Goal: Information Seeking & Learning: Learn about a topic

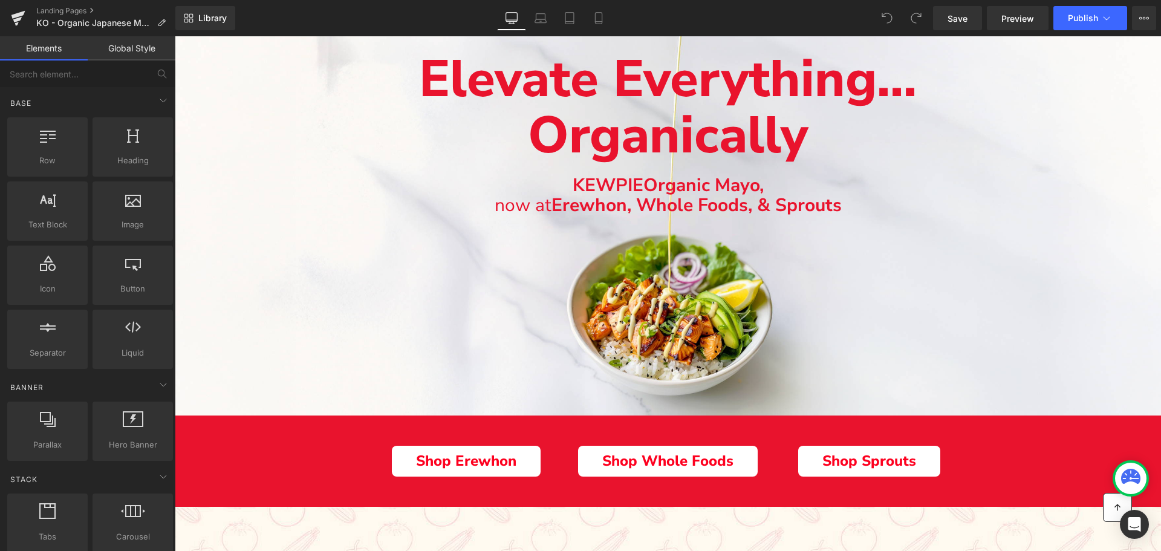
scroll to position [121, 0]
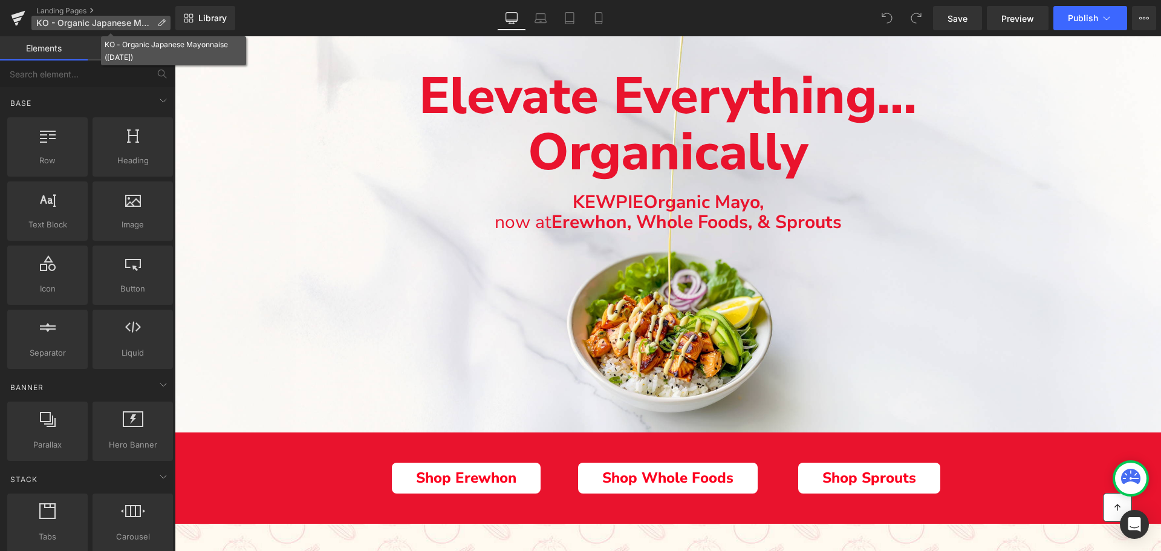
click at [96, 24] on span "KO - Organic Japanese Mayonnaise ([DATE])" at bounding box center [94, 23] width 116 height 10
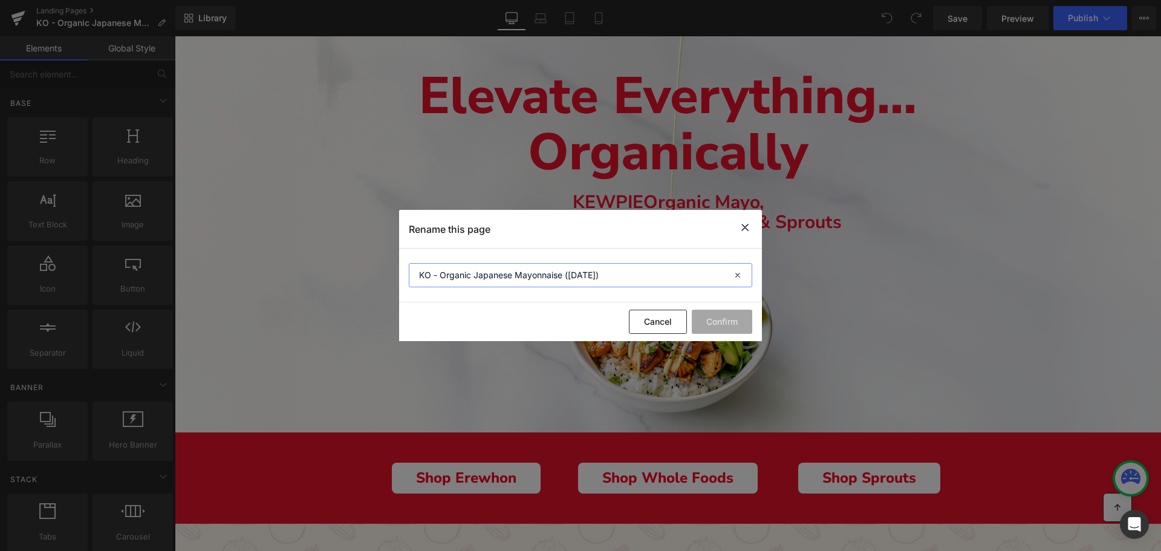
drag, startPoint x: 449, startPoint y: 275, endPoint x: 563, endPoint y: 270, distance: 113.8
click at [563, 270] on input "KO - Organic Japanese Mayonnaise ([DATE])" at bounding box center [580, 275] width 343 height 24
click at [665, 323] on button "Cancel" at bounding box center [658, 322] width 58 height 24
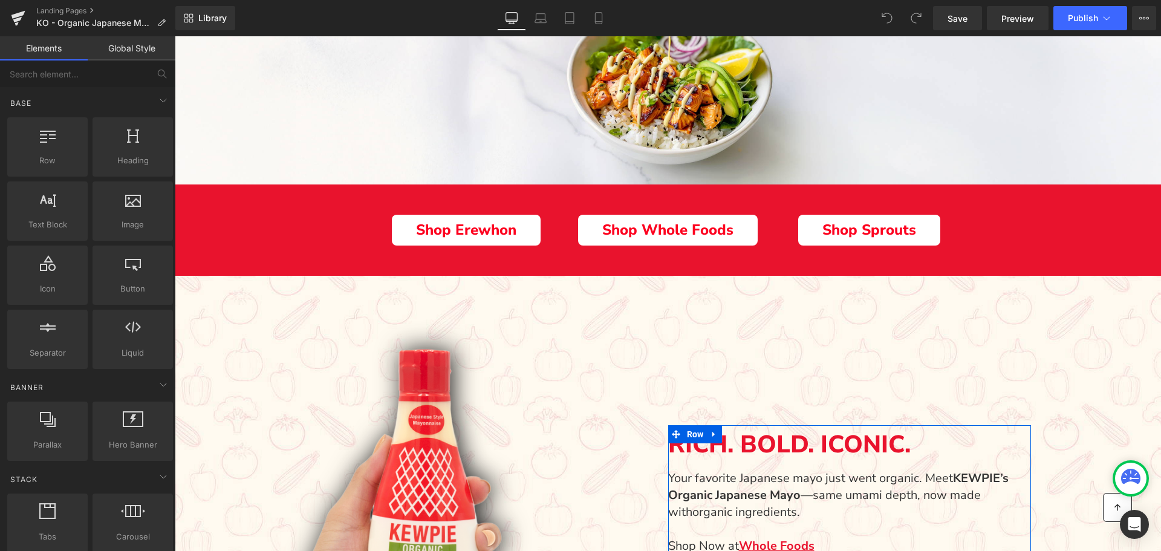
scroll to position [443, 0]
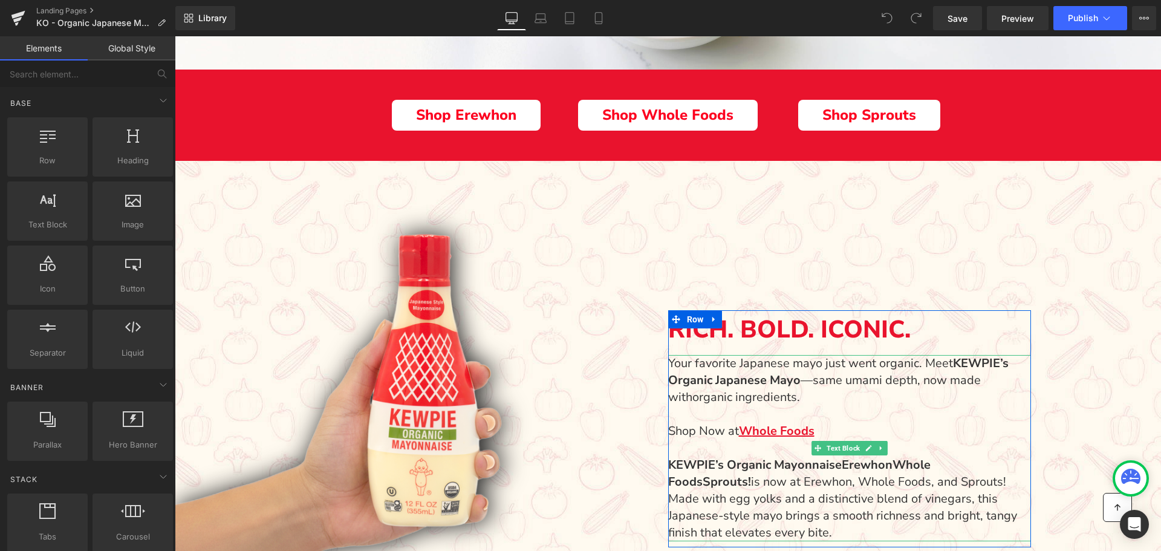
click at [799, 379] on p "Your favorite Japanese mayo just went organic. Meet [PERSON_NAME]’s Organic Jap…" at bounding box center [843, 380] width 351 height 51
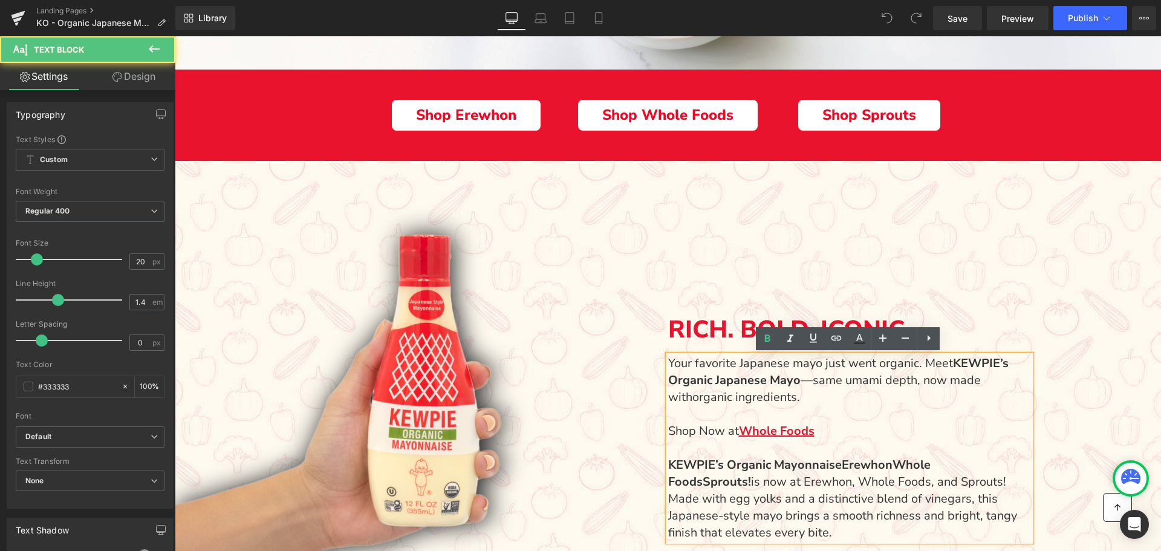
click at [796, 383] on strong "KEWPIE’s Organic Japanese Mayo" at bounding box center [838, 371] width 340 height 33
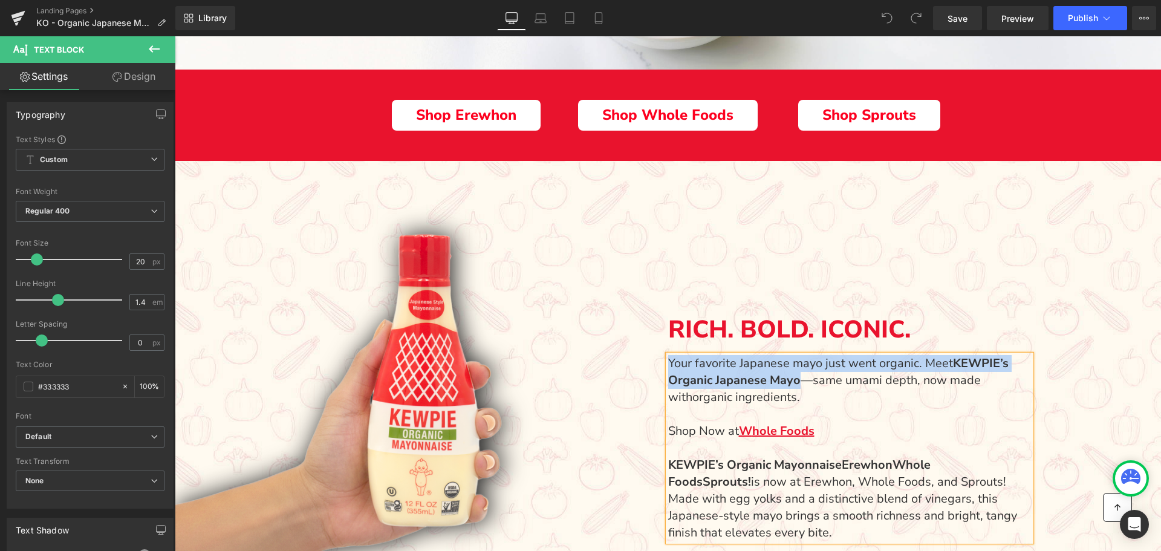
copy p "Your favorite Japanese mayo just went organic. Meet [PERSON_NAME]’s Organic Jap…"
